Goal: Communication & Community: Share content

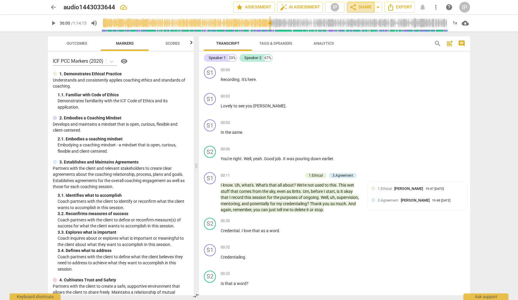
click at [361, 9] on span "share Share" at bounding box center [361, 7] width 22 height 7
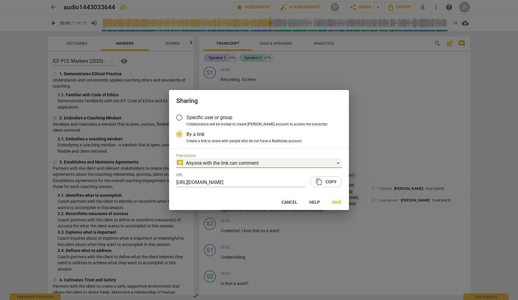
click at [338, 162] on div "comment Anyone with the link can comment" at bounding box center [259, 163] width 166 height 10
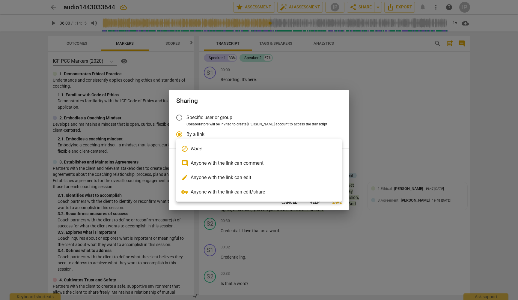
click at [306, 163] on li "comment Anyone with the link can comment" at bounding box center [259, 163] width 166 height 14
radio input "false"
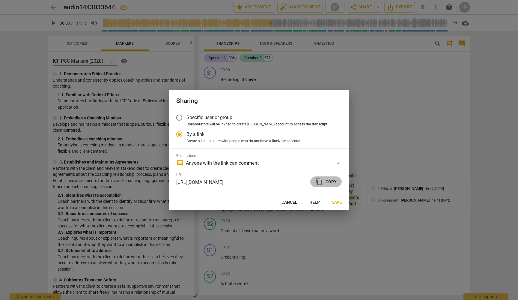
click at [325, 178] on span "content_copy Copy" at bounding box center [325, 181] width 21 height 7
click at [182, 118] on input "Specific user or group" at bounding box center [179, 117] width 14 height 14
radio input "false"
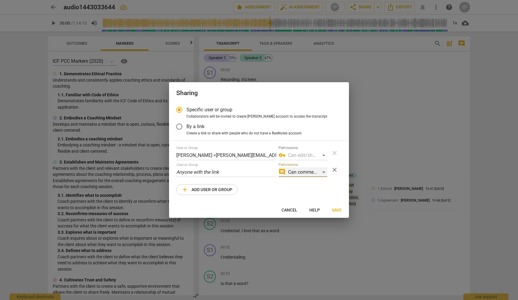
click at [322, 173] on div "comment Can comment" at bounding box center [303, 172] width 49 height 10
click at [180, 128] on div at bounding box center [259, 150] width 518 height 300
click at [180, 126] on input "By a link" at bounding box center [179, 126] width 14 height 14
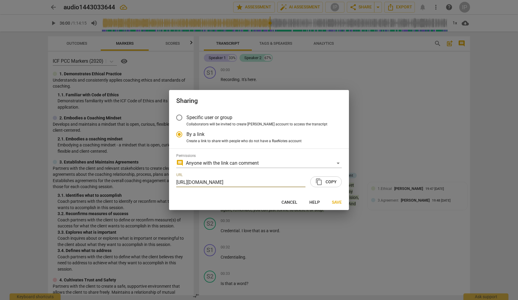
click at [327, 180] on span "content_copy Copy" at bounding box center [325, 181] width 21 height 7
click at [390, 119] on div at bounding box center [259, 150] width 518 height 300
radio input "false"
